Goal: Submit feedback/report problem

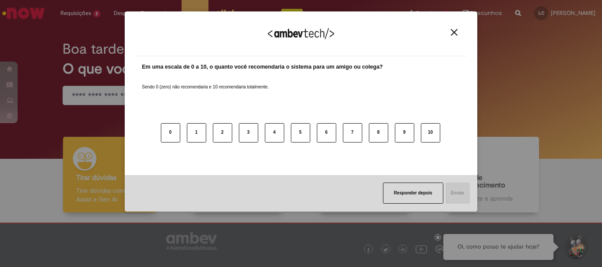
click at [456, 31] on img "Close" at bounding box center [454, 32] width 7 height 7
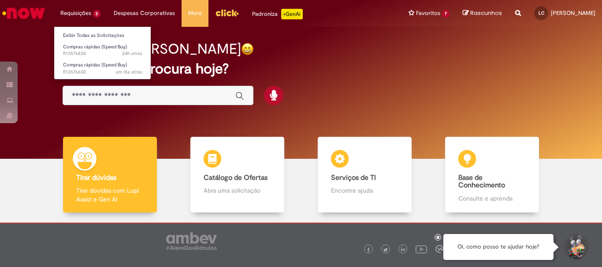
drag, startPoint x: 547, startPoint y: 0, endPoint x: 92, endPoint y: 9, distance: 455.9
click at [92, 9] on li "Requisições 2 Exibir Todas as Solicitações Compras rápidas (Speed Buy) 24h atrá…" at bounding box center [80, 13] width 53 height 26
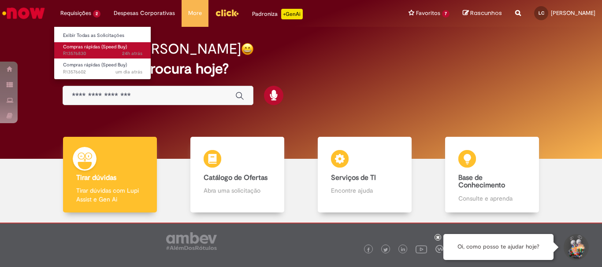
click at [105, 50] on span "Compras rápidas (Speed Buy)" at bounding box center [95, 47] width 64 height 7
click at [109, 44] on span "Compras rápidas (Speed Buy)" at bounding box center [95, 47] width 64 height 7
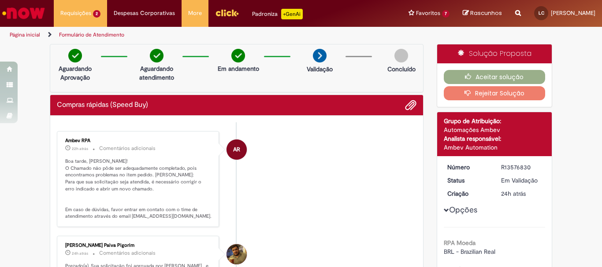
click at [485, 92] on button "Rejeitar Solução" at bounding box center [495, 93] width 102 height 14
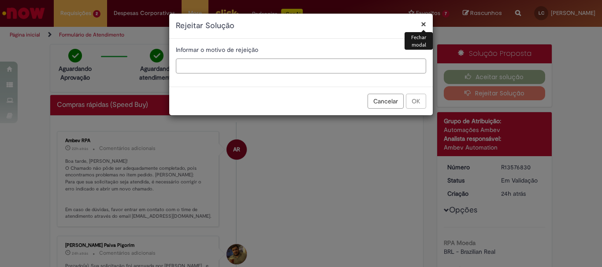
click at [222, 66] on input "text" at bounding box center [301, 66] width 250 height 15
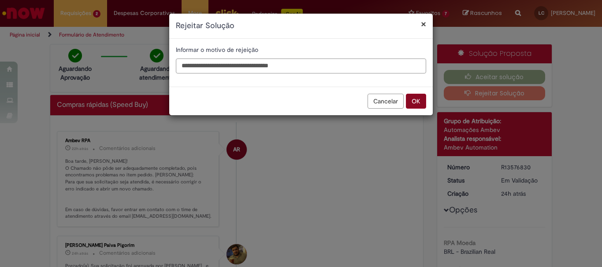
type input "**********"
click at [420, 104] on button "OK" at bounding box center [416, 101] width 20 height 15
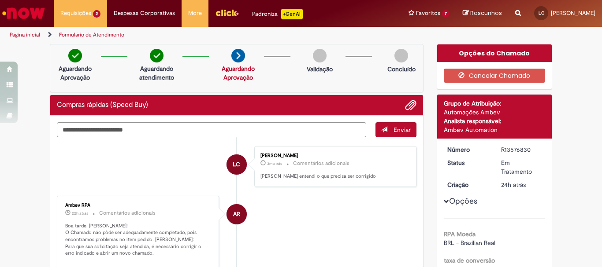
click at [234, 136] on textarea "Digite sua mensagem aqui..." at bounding box center [211, 129] width 309 height 15
type textarea "**********"
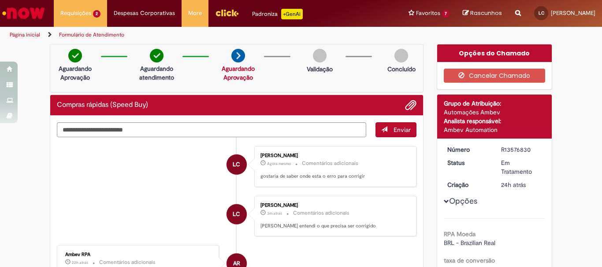
click at [386, 128] on button "Enviar" at bounding box center [395, 129] width 41 height 15
